Goal: Navigation & Orientation: Find specific page/section

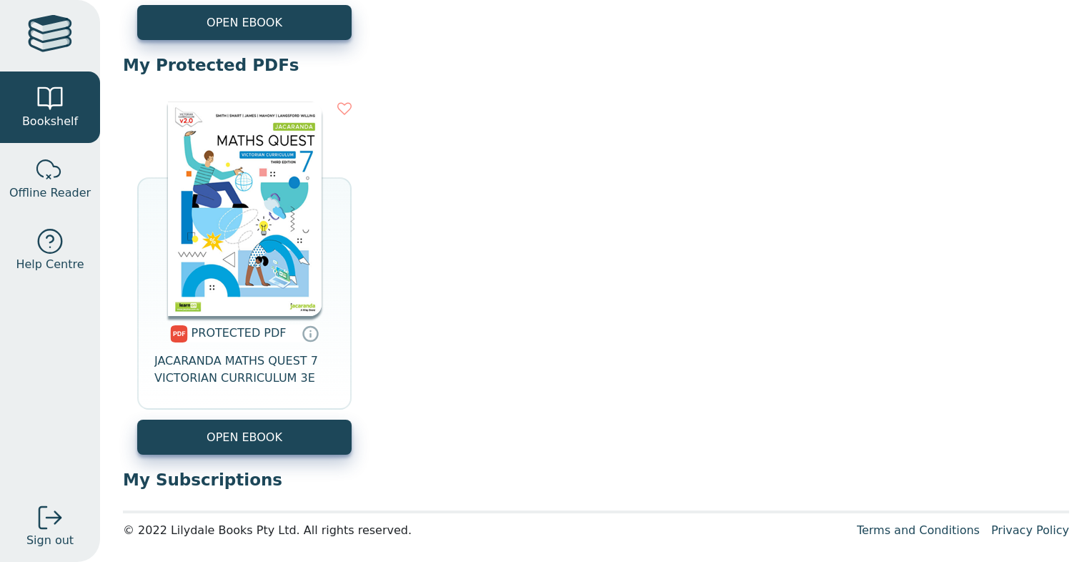
scroll to position [462, 0]
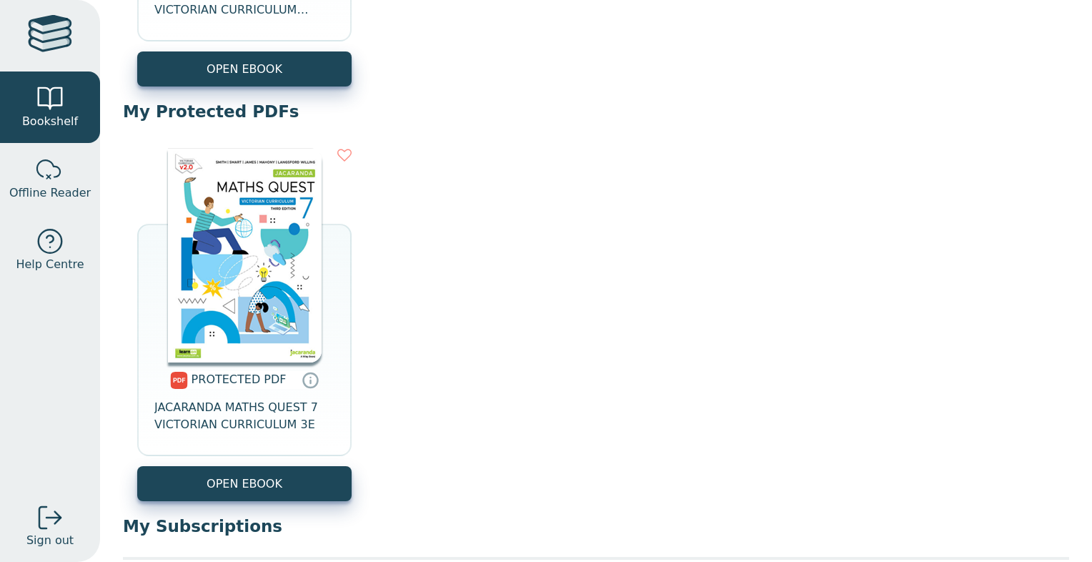
click at [54, 43] on div at bounding box center [50, 35] width 44 height 41
click at [43, 226] on link "Help Centre" at bounding box center [50, 249] width 100 height 71
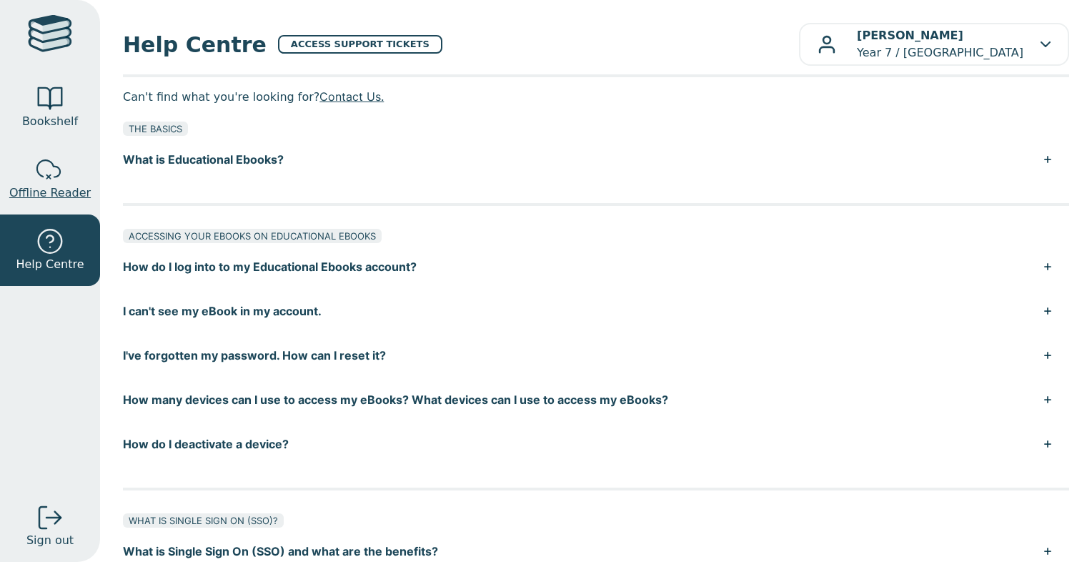
click at [52, 186] on span "Offline Reader" at bounding box center [49, 192] width 81 height 17
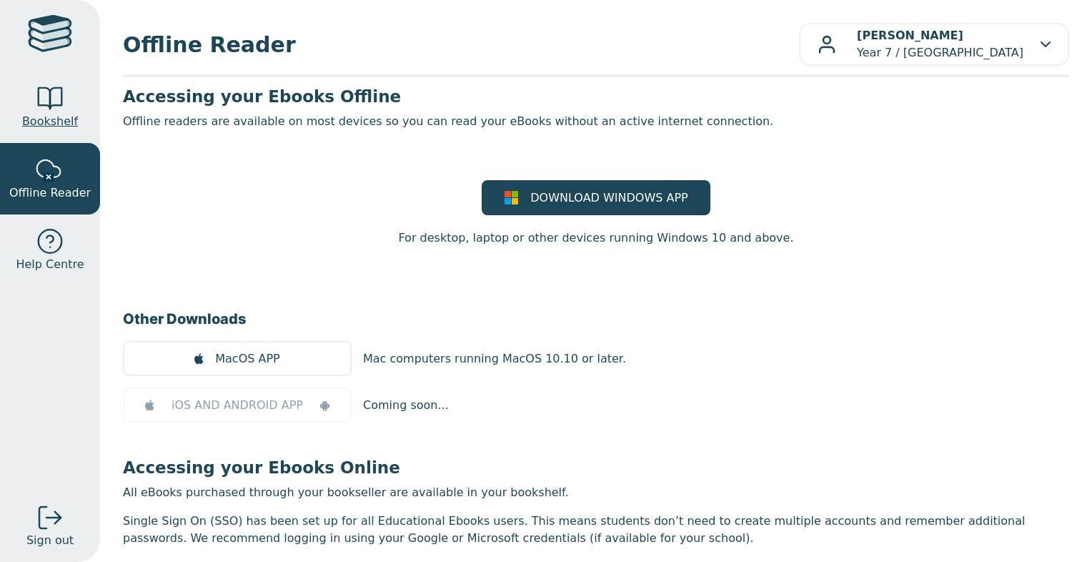
click at [30, 107] on link "Bookshelf" at bounding box center [50, 106] width 100 height 71
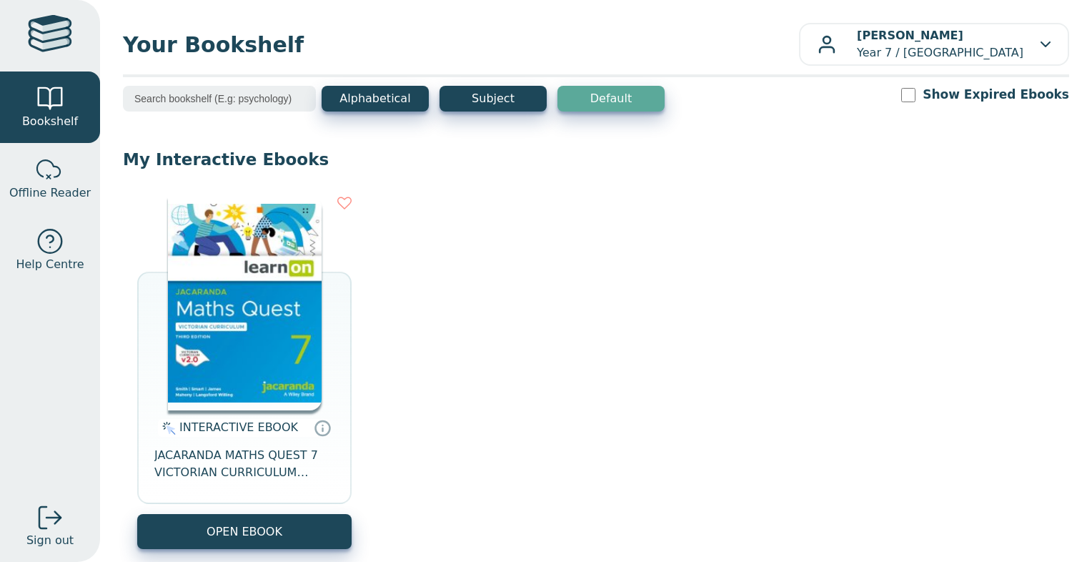
click at [486, 112] on div "Alphabetical Subject Default Show Expired Ebooks" at bounding box center [596, 108] width 946 height 44
click at [500, 99] on button "Subject" at bounding box center [492, 99] width 107 height 26
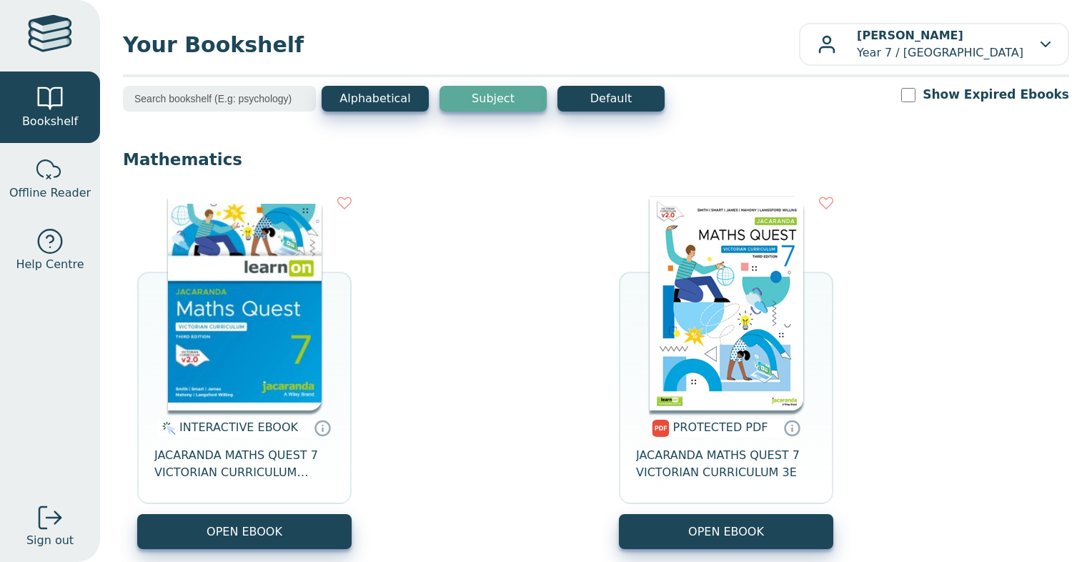
scroll to position [61, 0]
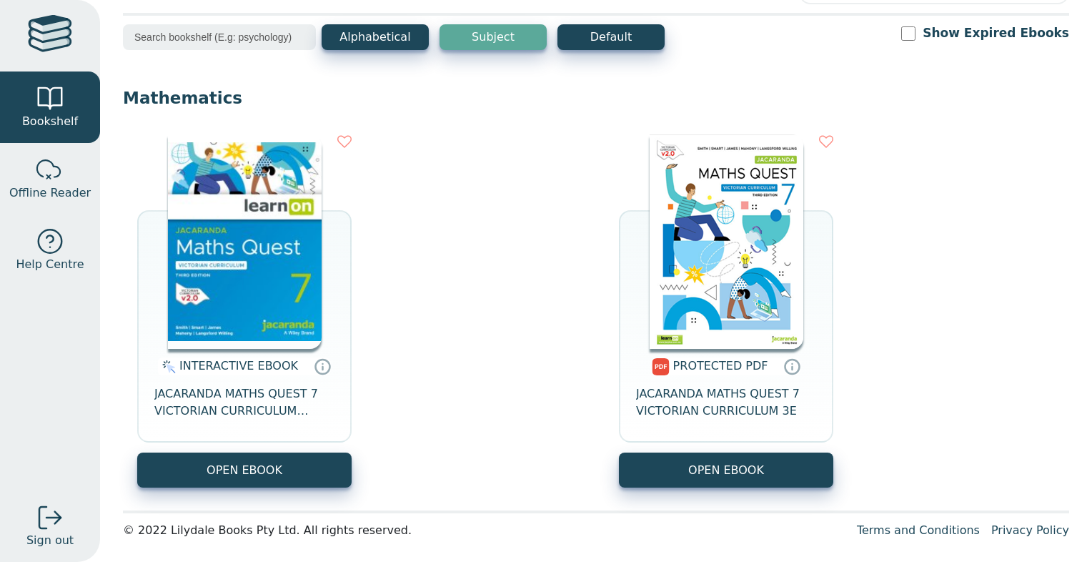
click at [344, 141] on icon at bounding box center [344, 141] width 14 height 14
drag, startPoint x: 395, startPoint y: 231, endPoint x: 442, endPoint y: 159, distance: 85.2
click at [442, 159] on div "INTERACTIVE EBOOK JACARANDA MATHS QUEST 7 VICTORIAN CURRICULUM LEARNON EBOOK 3E…" at bounding box center [596, 311] width 946 height 382
click at [915, 35] on input "Show Expired Ebooks" at bounding box center [908, 33] width 14 height 14
click at [915, 37] on input "Show Expired Ebooks" at bounding box center [908, 33] width 14 height 14
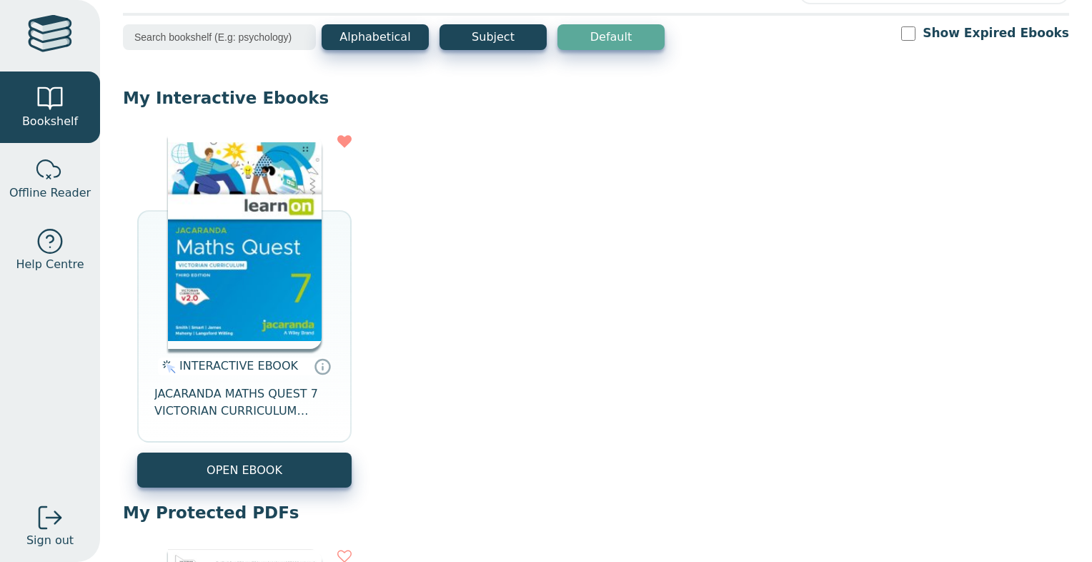
click at [901, 26] on input "Show Expired Ebooks" at bounding box center [908, 33] width 14 height 14
checkbox input "true"
